Goal: Information Seeking & Learning: Learn about a topic

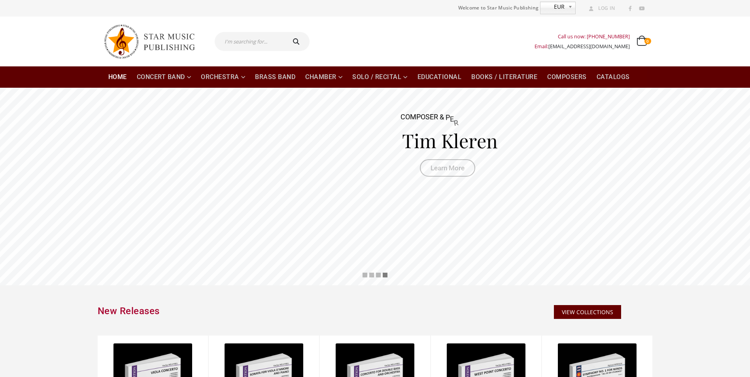
click at [260, 44] on input "text" at bounding box center [250, 41] width 70 height 19
type input "f1 theme"
click at [285, 32] on button "submit" at bounding box center [297, 41] width 25 height 19
type input "f1 theme"
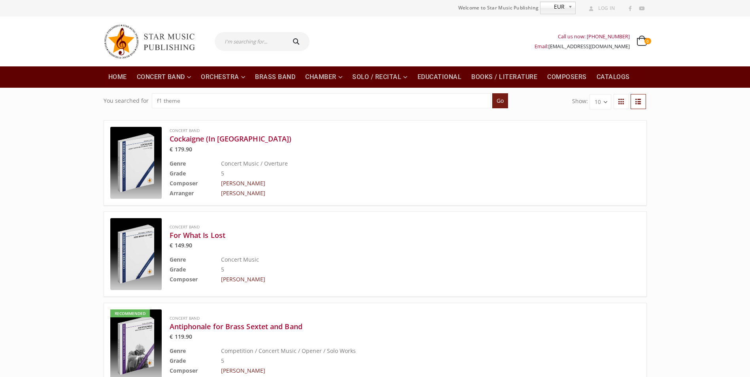
click at [243, 45] on input "text" at bounding box center [250, 41] width 70 height 19
click at [162, 100] on input "f1 theme" at bounding box center [321, 100] width 339 height 15
type input "formula 1 theme"
click at [492, 93] on input "Go" at bounding box center [500, 100] width 16 height 15
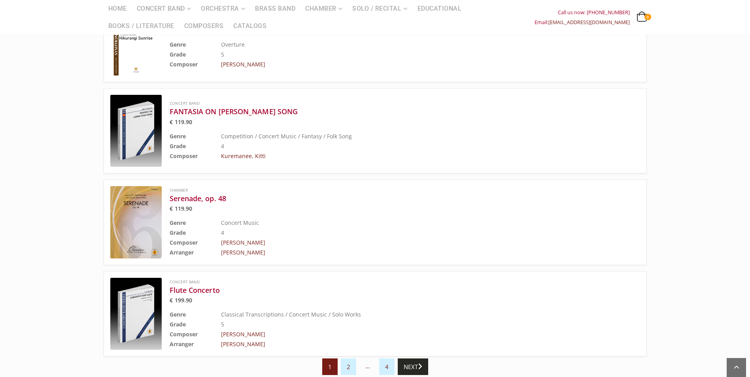
scroll to position [870, 0]
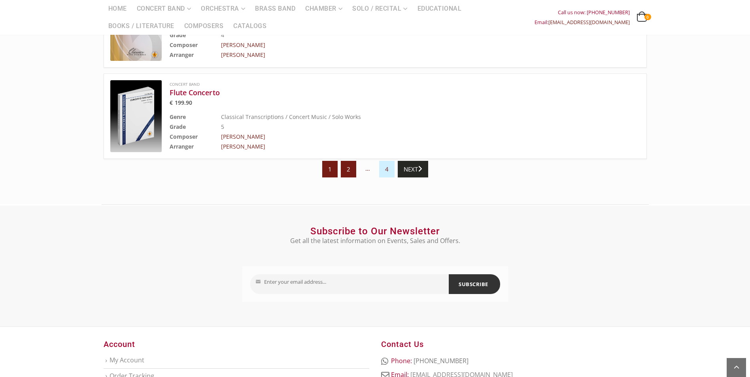
click at [349, 168] on link "2" at bounding box center [348, 169] width 15 height 17
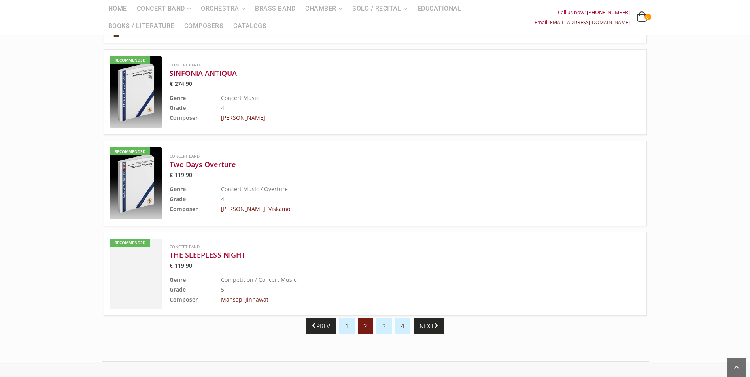
scroll to position [791, 0]
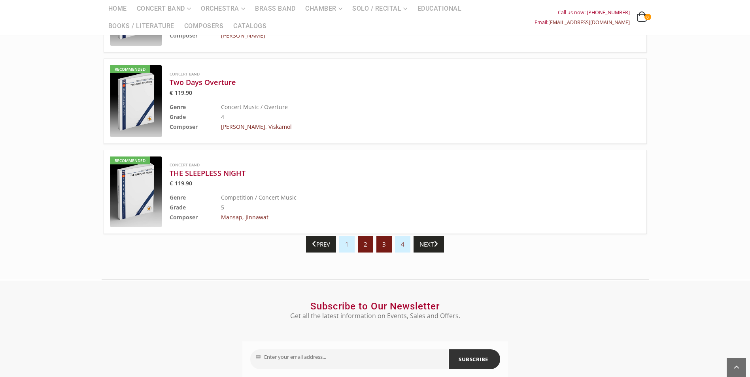
click at [387, 242] on link "3" at bounding box center [384, 244] width 15 height 17
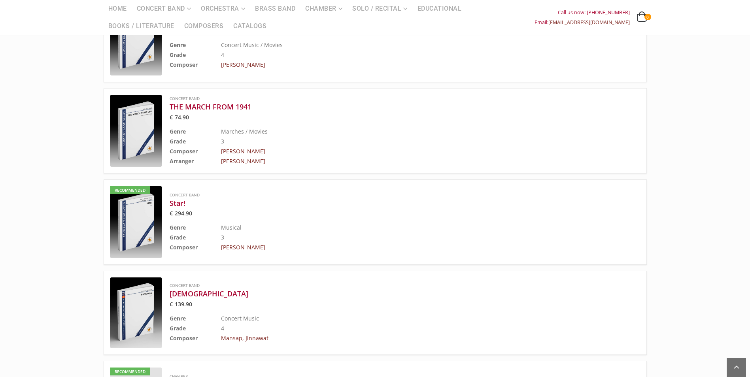
scroll to position [712, 0]
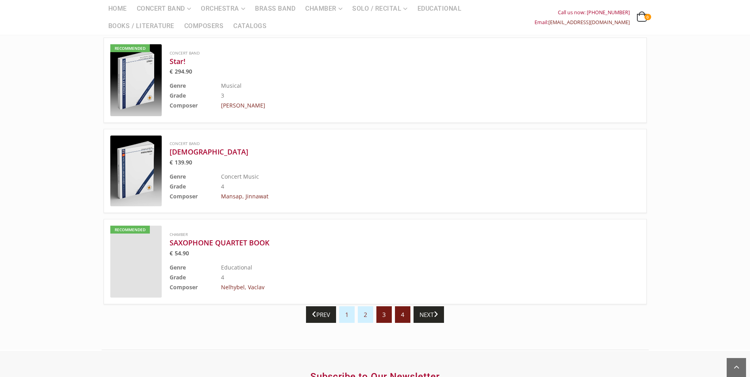
click at [403, 318] on link "4" at bounding box center [402, 315] width 15 height 17
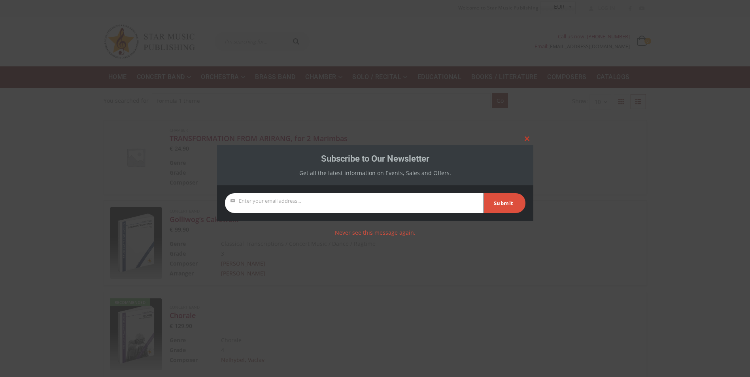
click at [527, 140] on span at bounding box center [527, 138] width 13 height 5
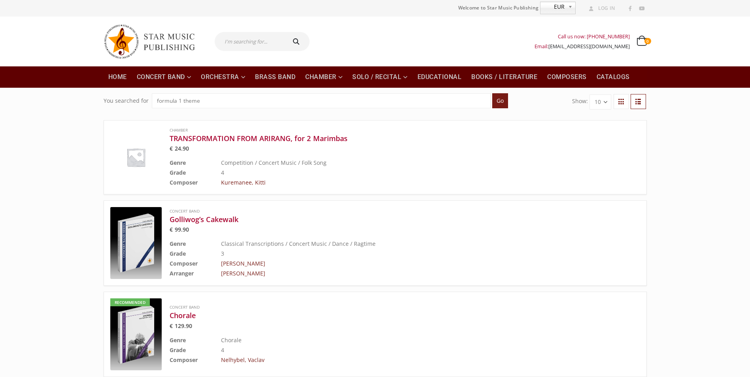
click at [76, 167] on div "You searched for formula 1 theme Go Show: 10 20 30 Chamber TRANSFORMATION FROM …" at bounding box center [375, 301] width 750 height 426
click at [150, 40] on img at bounding box center [153, 42] width 99 height 42
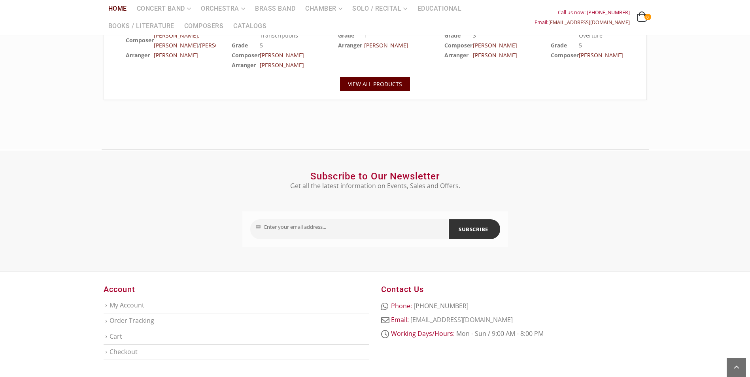
scroll to position [960, 0]
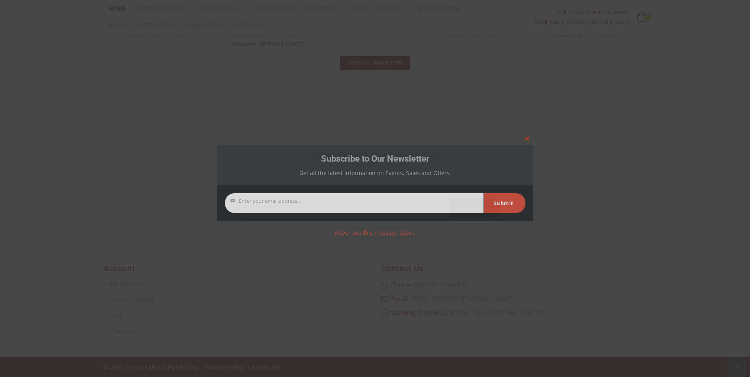
drag, startPoint x: 528, startPoint y: 136, endPoint x: 520, endPoint y: 145, distance: 11.2
click at [528, 136] on button "Close this module" at bounding box center [527, 138] width 13 height 13
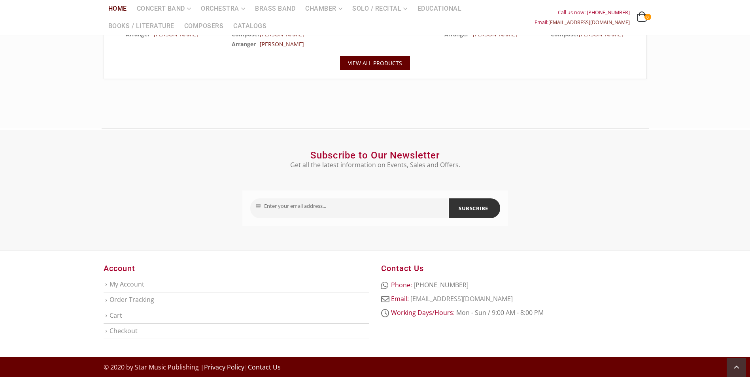
click at [261, 367] on link "Contact Us" at bounding box center [264, 367] width 33 height 9
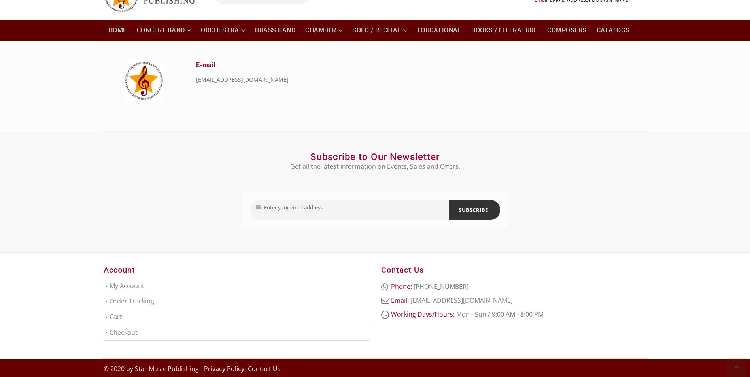
scroll to position [48, 0]
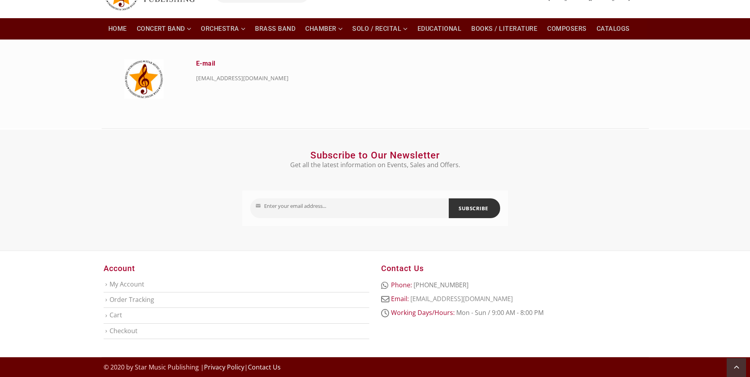
click at [104, 285] on li "My Account" at bounding box center [237, 284] width 266 height 15
click at [110, 285] on link "My Account" at bounding box center [127, 284] width 35 height 9
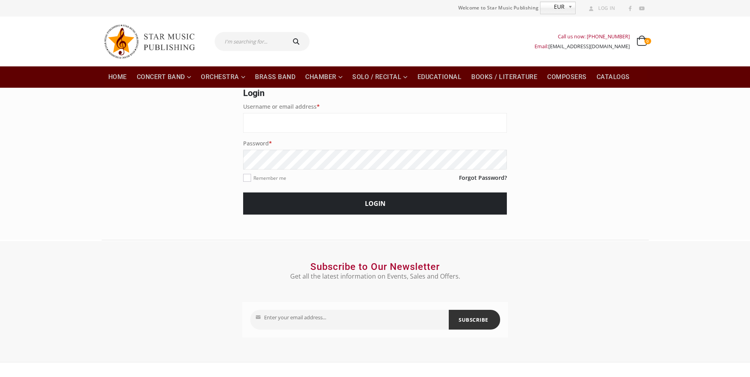
click at [61, 179] on div "My Account Pixel@110 2016-06-20T09:22:56+00:00 Login Username or email address …" at bounding box center [375, 164] width 750 height 152
